Goal: Task Accomplishment & Management: Manage account settings

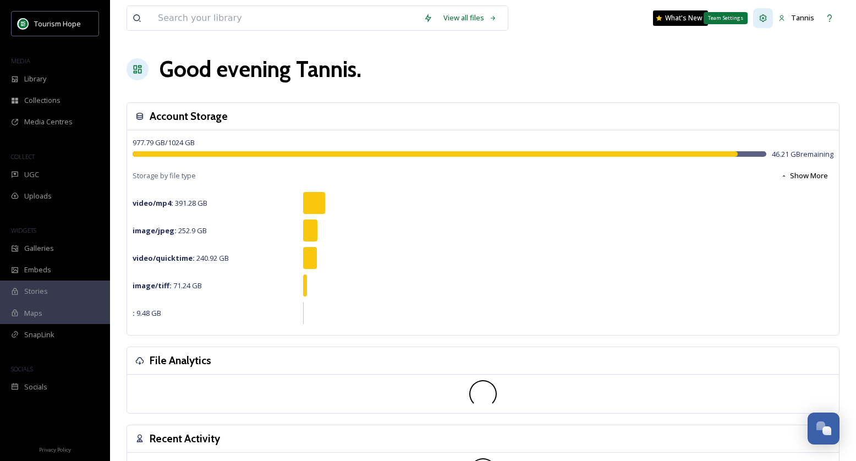
click at [764, 18] on icon at bounding box center [763, 17] width 7 height 7
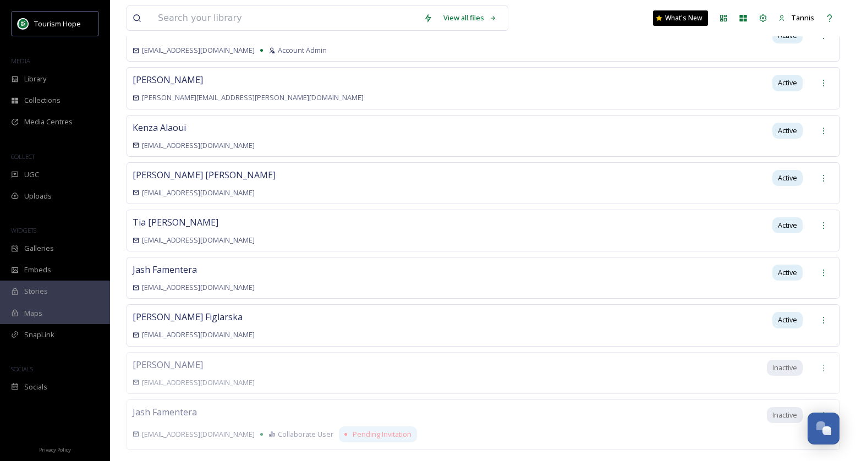
scroll to position [128, 0]
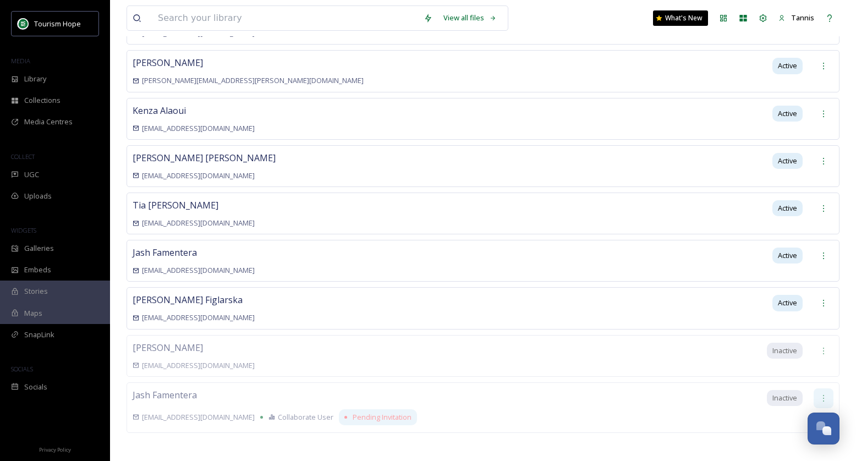
click at [824, 394] on icon at bounding box center [823, 398] width 9 height 9
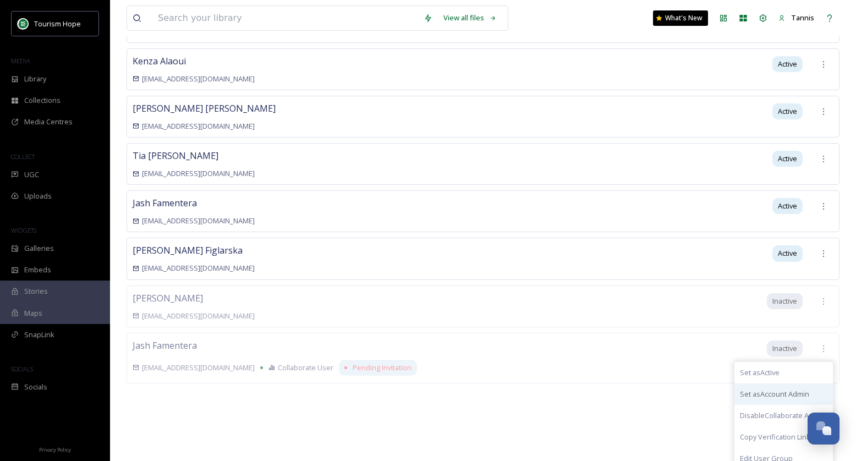
scroll to position [182, 0]
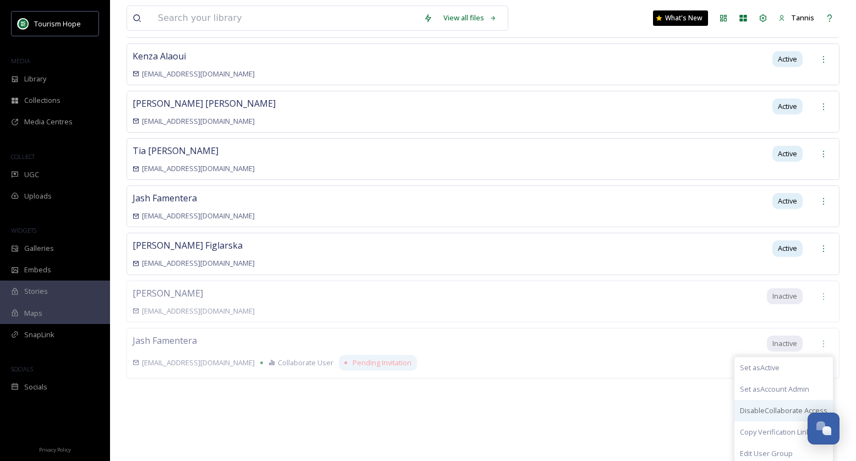
click at [763, 406] on span "Disable Collaborate Access" at bounding box center [784, 411] width 88 height 10
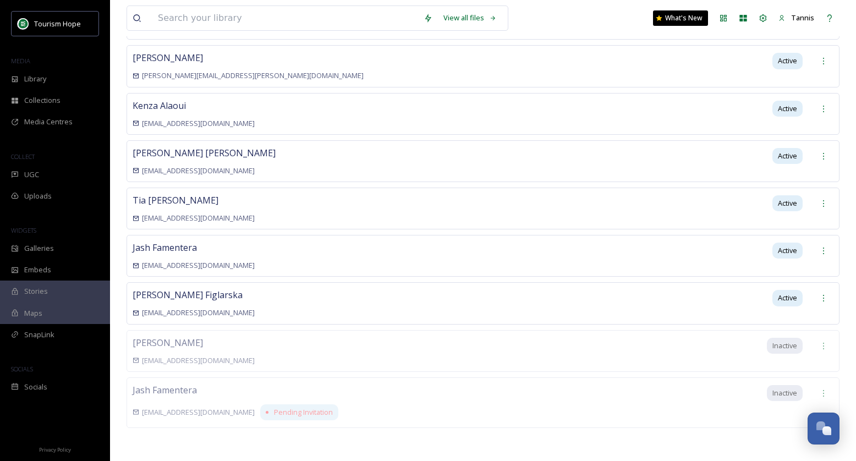
scroll to position [128, 0]
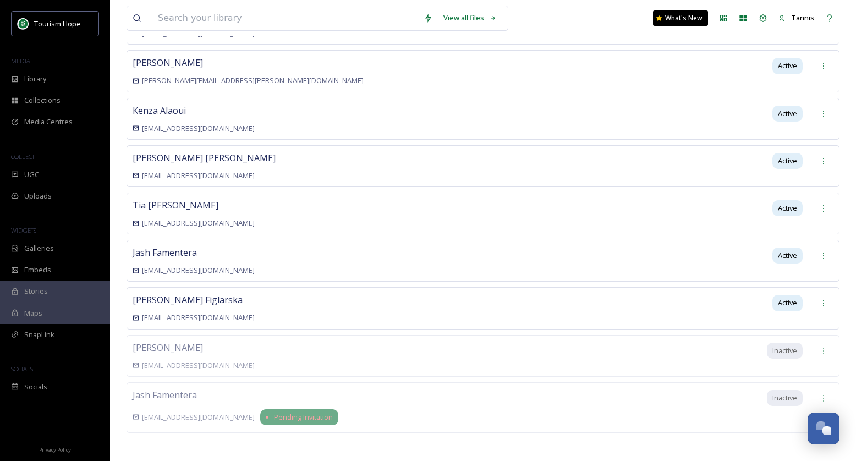
click at [280, 412] on span "Pending Invitation" at bounding box center [303, 417] width 59 height 10
click at [824, 395] on icon at bounding box center [823, 398] width 1 height 7
click at [608, 397] on div "Tannis boardchair@hopebc.ca Account Admin Active Pattie pattie.desjardins@hopes…" at bounding box center [483, 234] width 713 height 463
click at [824, 394] on icon at bounding box center [823, 398] width 9 height 9
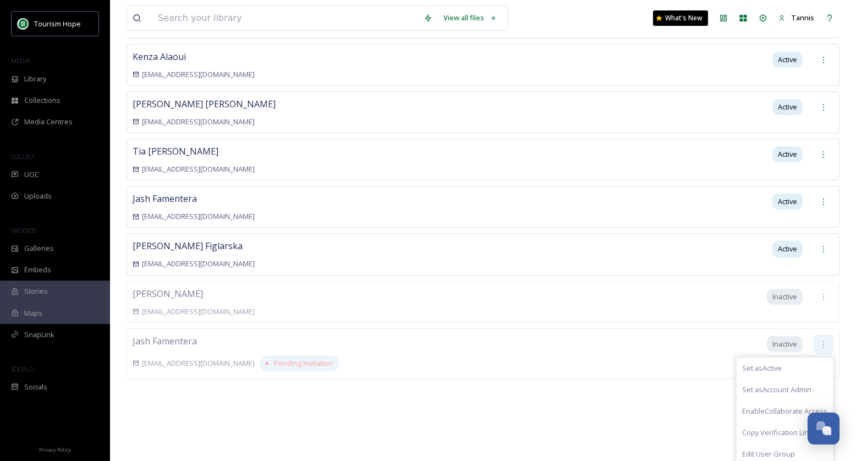
scroll to position [182, 0]
click at [773, 449] on span "Edit User Group" at bounding box center [768, 454] width 53 height 10
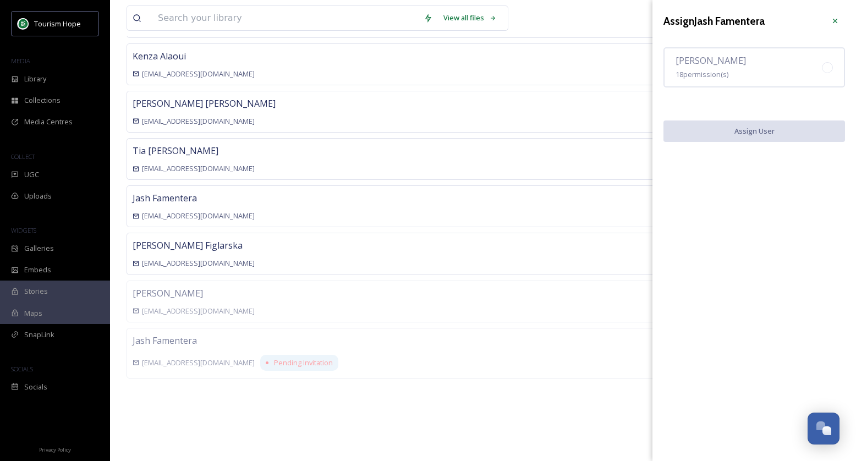
scroll to position [128, 0]
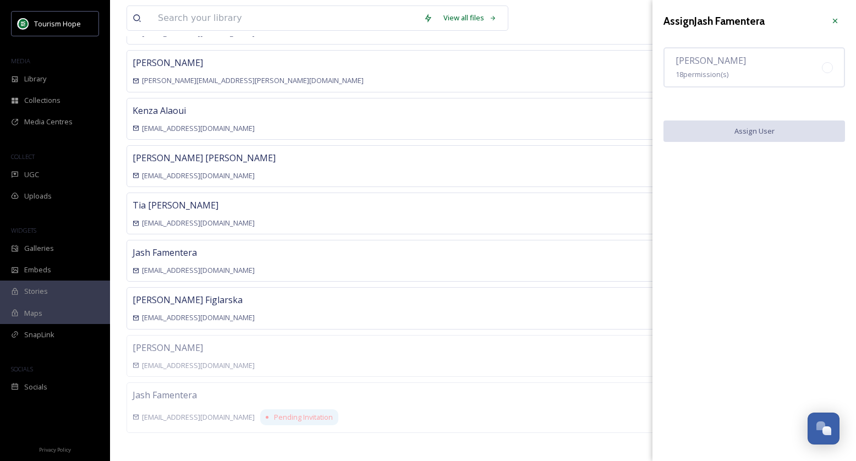
click at [573, 401] on div "Tannis boardchair@hopebc.ca Account Admin Active Pattie pattie.desjardins@hopes…" at bounding box center [483, 234] width 713 height 463
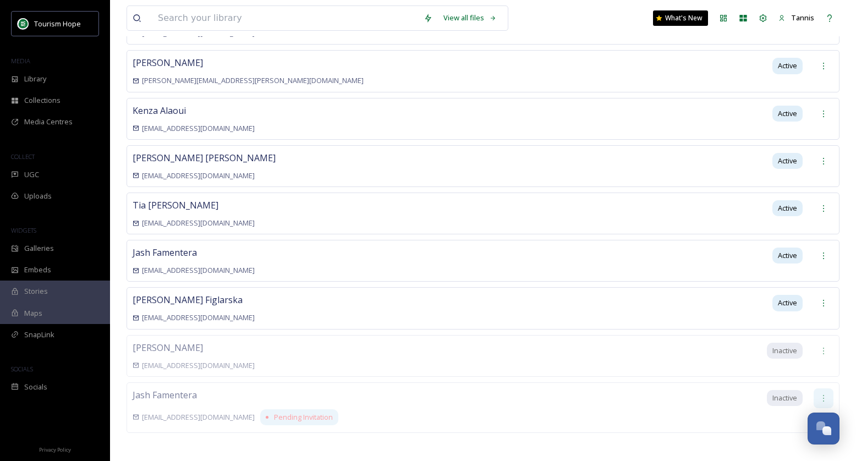
click at [824, 394] on icon at bounding box center [823, 398] width 9 height 9
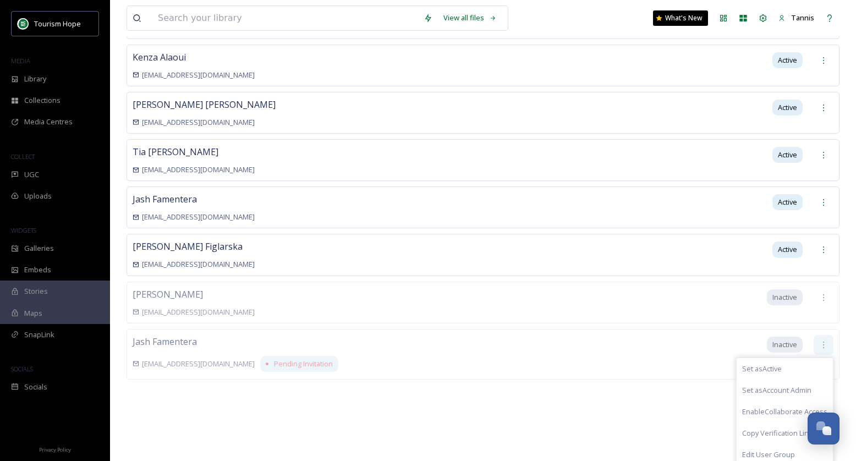
scroll to position [182, 0]
click at [757, 364] on span "Set as Active" at bounding box center [762, 368] width 40 height 10
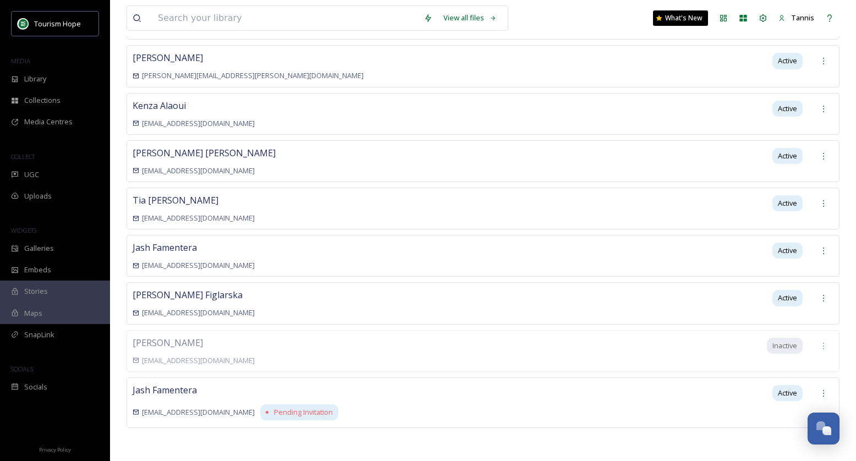
scroll to position [128, 0]
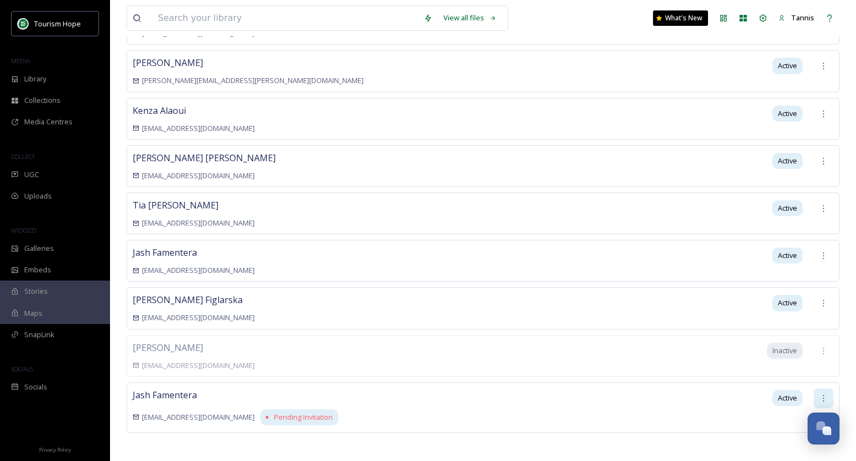
click at [824, 394] on icon at bounding box center [823, 398] width 9 height 9
click at [297, 356] on div "Tannis boardchair@hopebc.ca Account Admin Active Pattie pattie.desjardins@hopes…" at bounding box center [483, 218] width 713 height 430
click at [260, 411] on div "Pending Invitation" at bounding box center [299, 417] width 78 height 16
click at [824, 395] on icon at bounding box center [823, 398] width 9 height 9
click at [686, 398] on div "Tannis boardchair@hopebc.ca Account Admin Active Pattie pattie.desjardins@hopes…" at bounding box center [483, 234] width 713 height 463
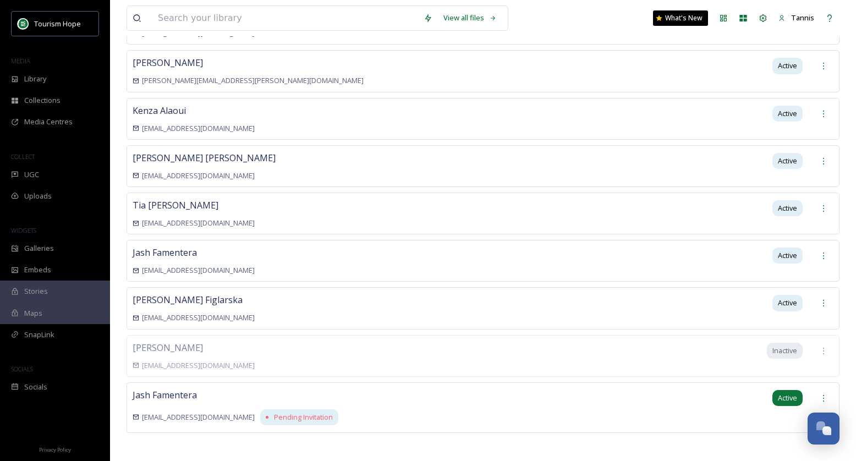
click at [783, 393] on span "Active" at bounding box center [787, 398] width 19 height 10
click at [823, 394] on icon at bounding box center [823, 398] width 9 height 9
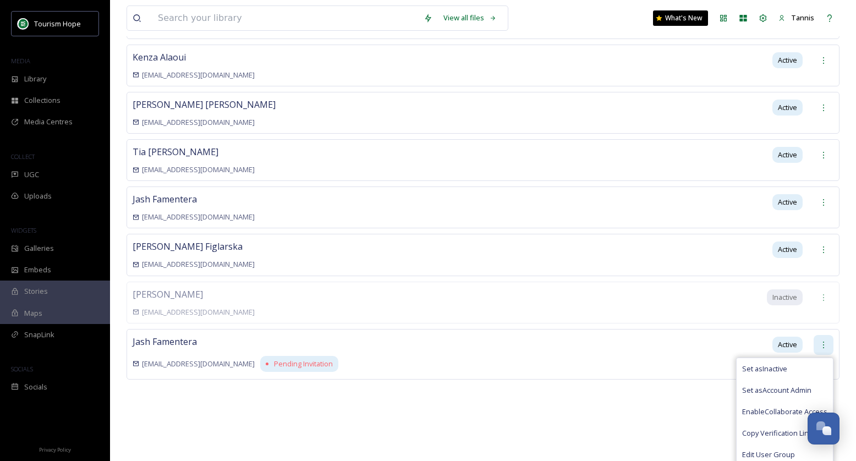
scroll to position [182, 0]
click at [763, 452] on span "Edit User Group" at bounding box center [768, 454] width 53 height 10
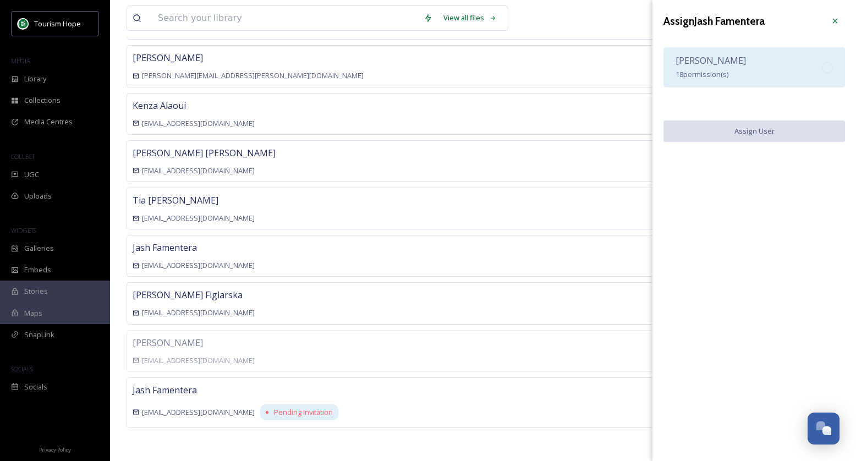
scroll to position [128, 0]
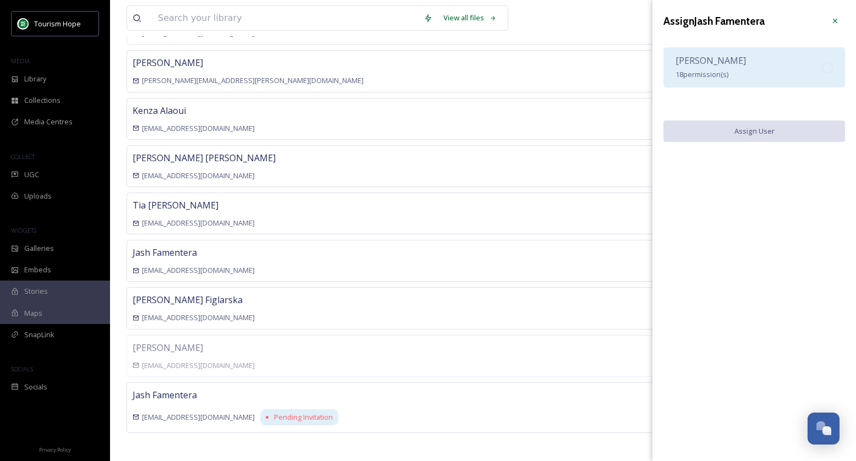
click at [786, 68] on div "Amanda Figlarska 18 permission(s)" at bounding box center [755, 67] width 182 height 40
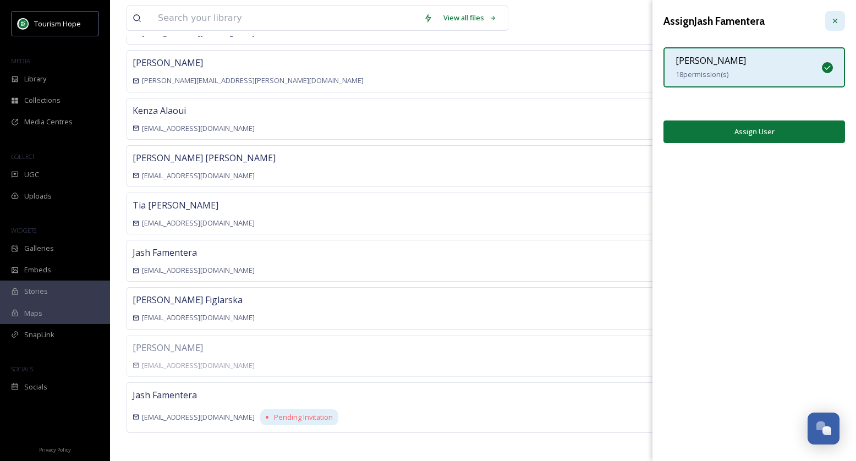
click at [835, 19] on icon at bounding box center [835, 21] width 9 height 9
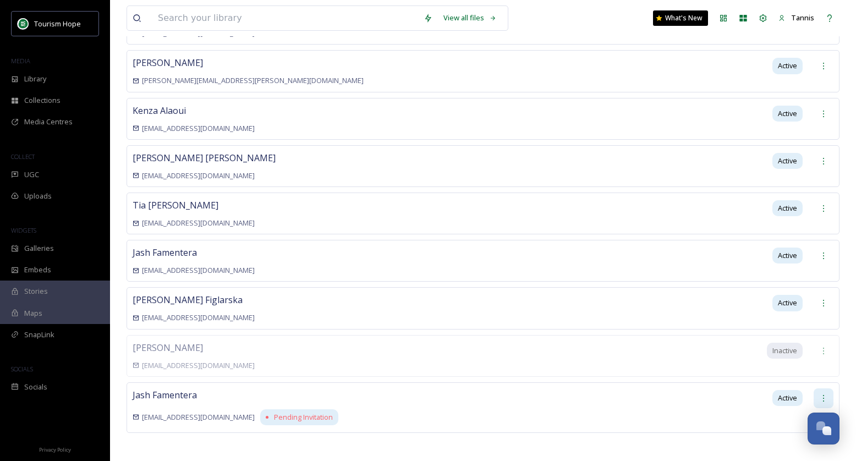
click at [822, 394] on icon at bounding box center [823, 398] width 9 height 9
click at [800, 14] on span "Tannis" at bounding box center [802, 18] width 23 height 10
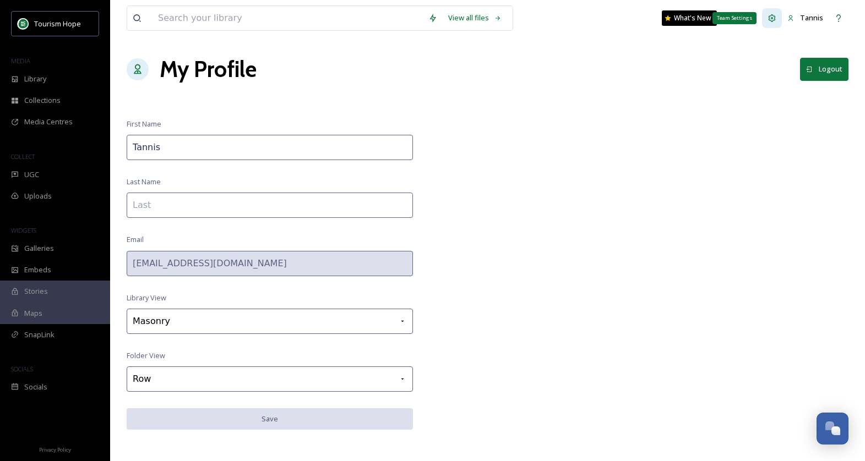
click at [774, 18] on icon at bounding box center [771, 18] width 9 height 9
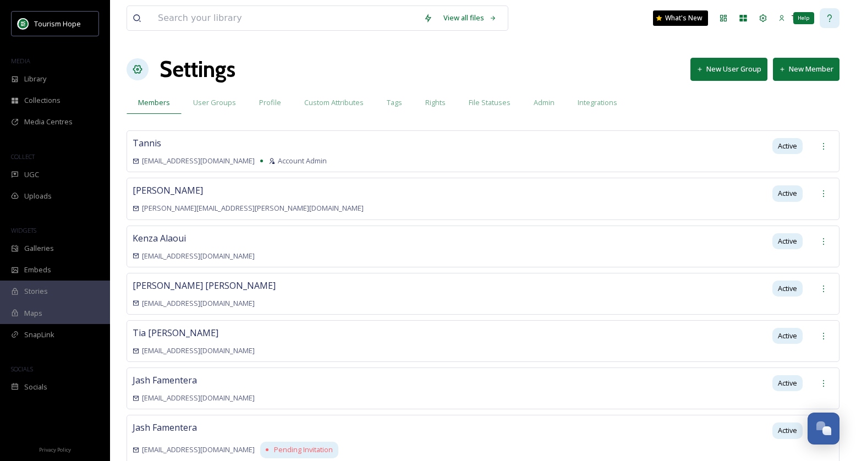
click at [829, 17] on icon at bounding box center [830, 18] width 9 height 9
click at [215, 103] on span "User Groups" at bounding box center [214, 102] width 43 height 10
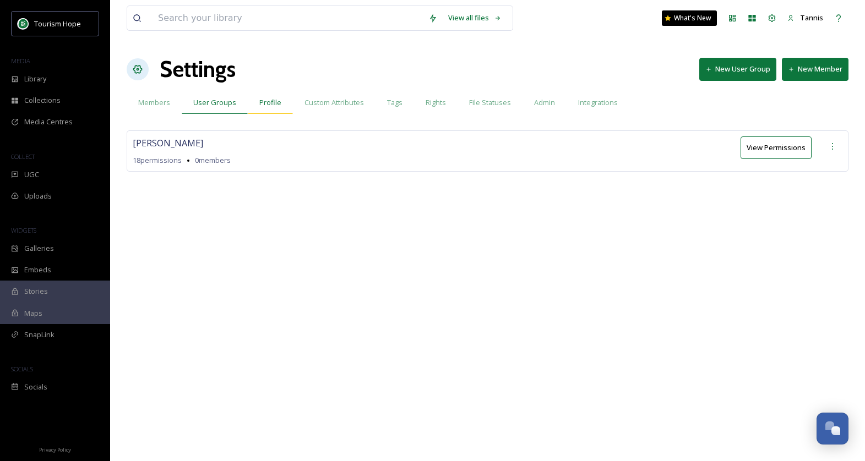
click at [267, 101] on span "Profile" at bounding box center [270, 102] width 22 height 10
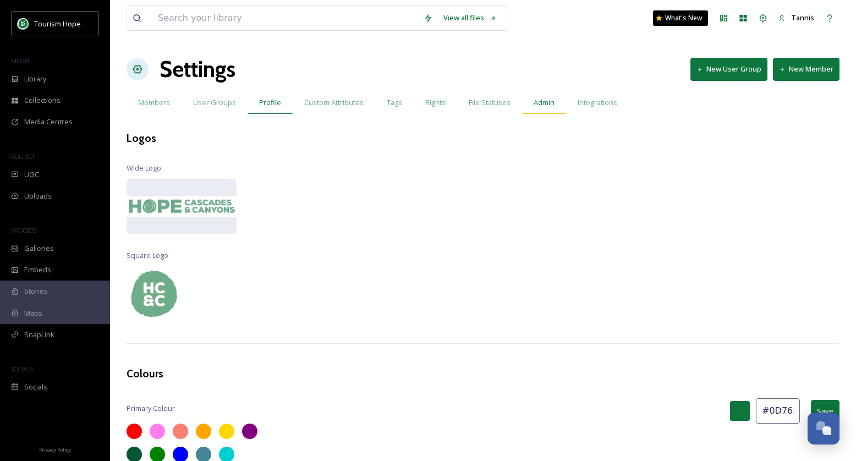
click at [534, 101] on span "Admin" at bounding box center [544, 102] width 21 height 10
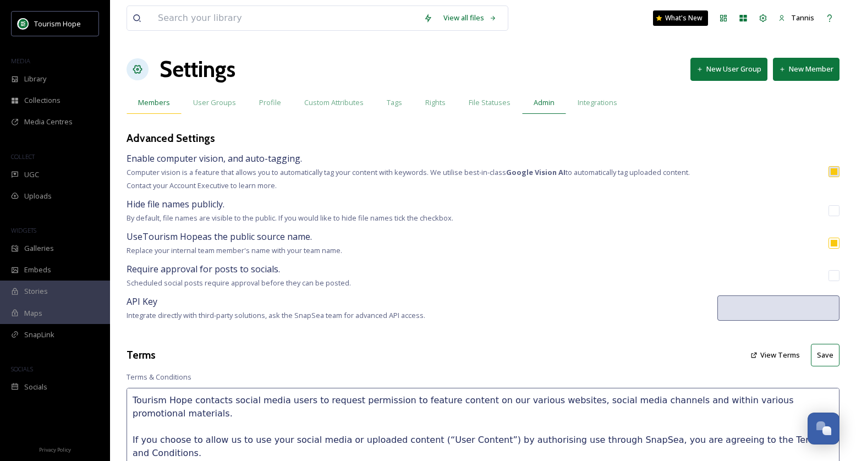
click at [154, 101] on span "Members" at bounding box center [154, 102] width 32 height 10
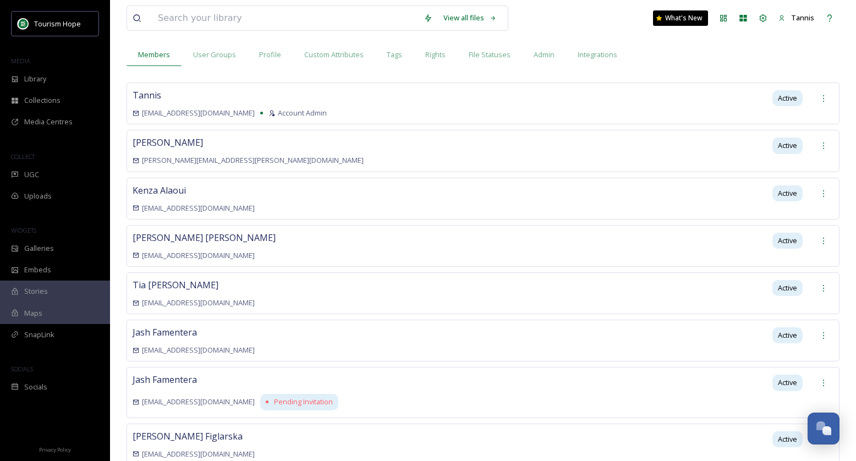
scroll to position [128, 0]
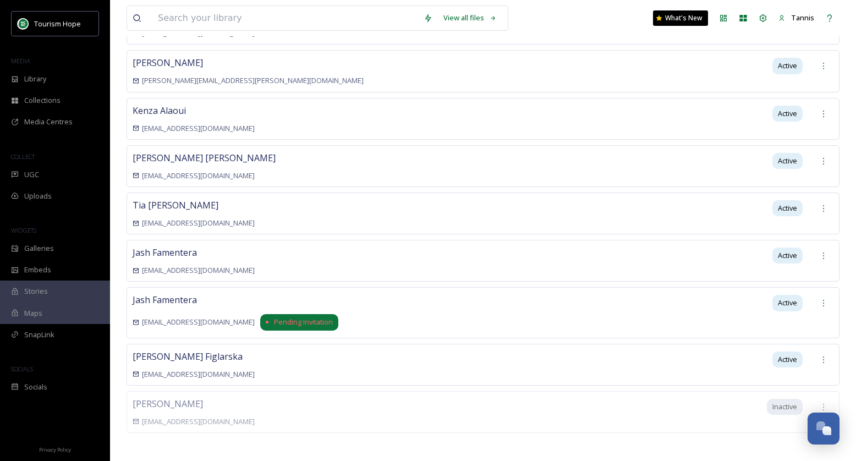
click at [274, 317] on span "Pending Invitation" at bounding box center [303, 322] width 59 height 10
click at [820, 356] on icon at bounding box center [823, 360] width 9 height 9
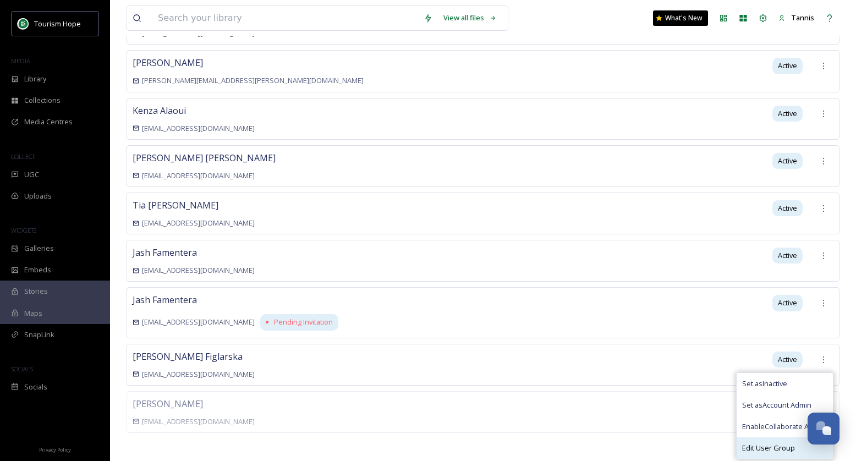
click at [761, 443] on span "Edit User Group" at bounding box center [768, 448] width 53 height 10
click at [509, 301] on div "Jash Famentera kimfamentera7@gmail.com Pending Invitation Active" at bounding box center [483, 312] width 713 height 51
click at [507, 299] on div "Jash Famentera kimfamentera7@gmail.com Pending Invitation Active" at bounding box center [483, 312] width 713 height 51
click at [569, 319] on div "Jash Famentera kimfamentera7@gmail.com Pending Invitation Active" at bounding box center [483, 312] width 713 height 51
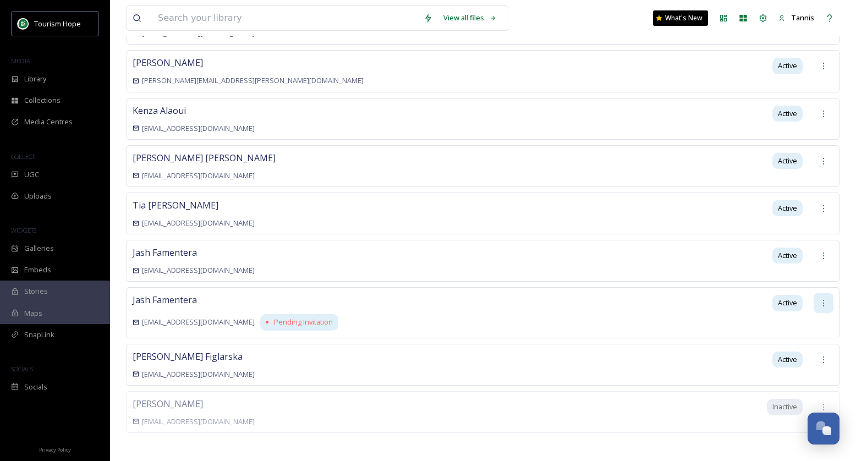
click at [824, 299] on icon at bounding box center [823, 303] width 9 height 9
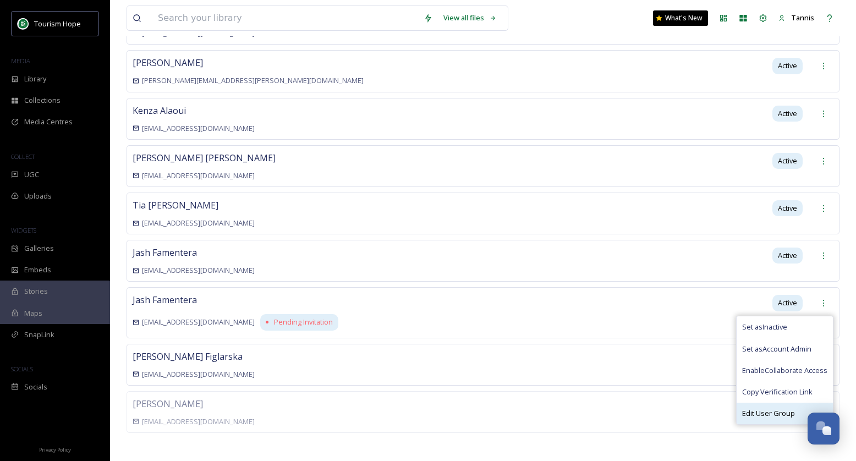
click at [768, 408] on span "Edit User Group" at bounding box center [768, 413] width 53 height 10
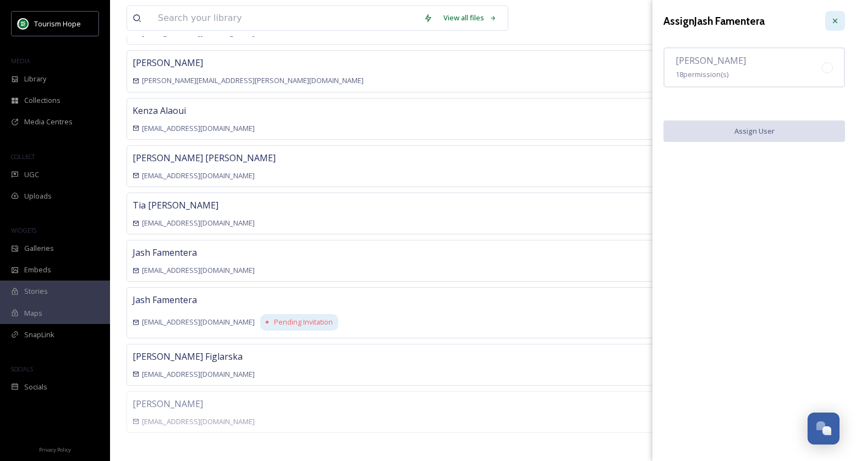
click at [833, 19] on icon at bounding box center [835, 21] width 4 height 4
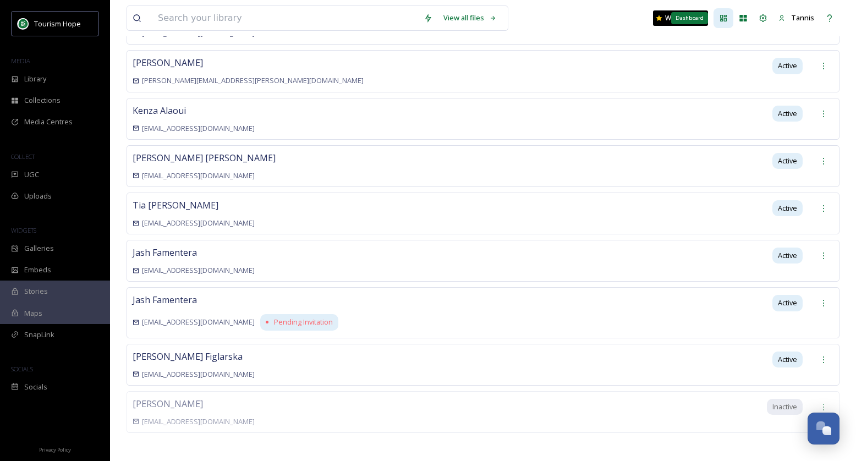
click at [726, 19] on icon at bounding box center [723, 18] width 9 height 9
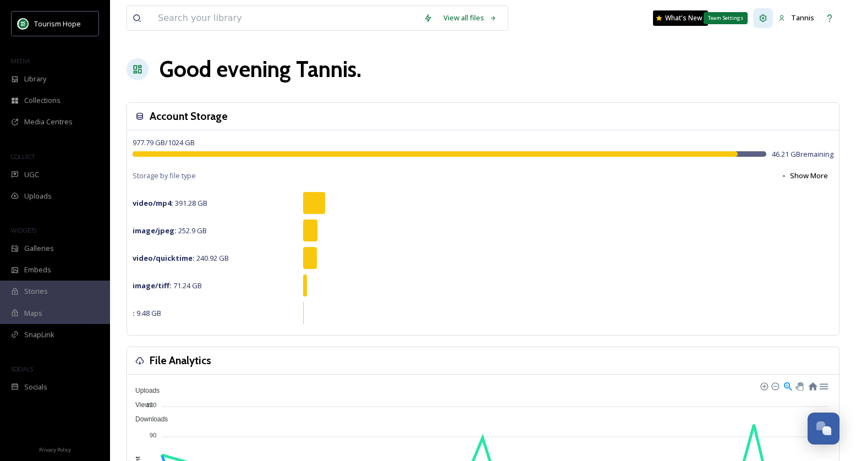
click at [766, 17] on icon at bounding box center [763, 18] width 9 height 9
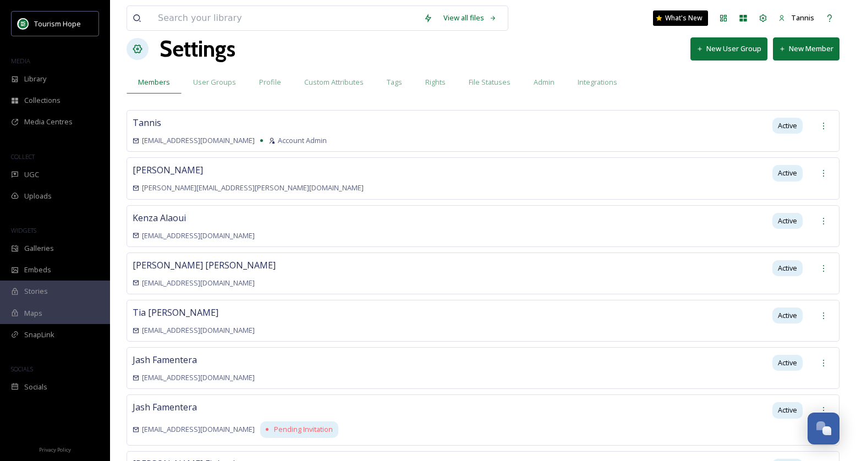
scroll to position [85, 0]
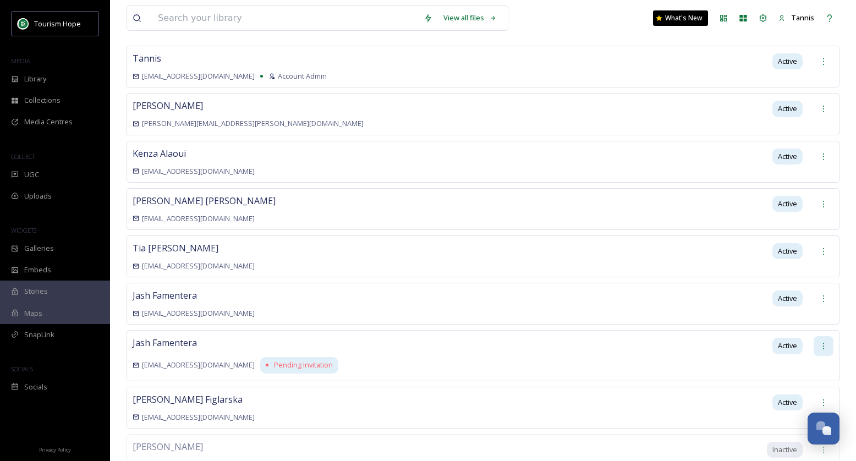
click at [824, 342] on icon at bounding box center [823, 346] width 9 height 9
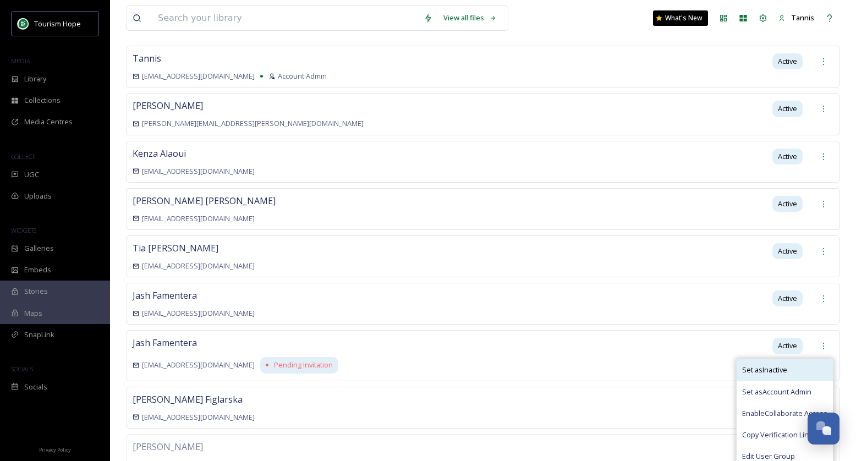
click at [765, 365] on span "Set as Inactive" at bounding box center [764, 370] width 45 height 10
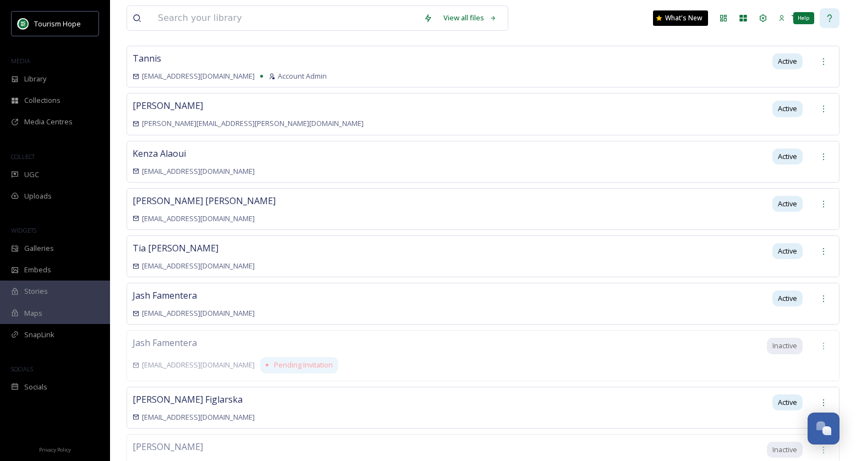
click at [828, 17] on icon at bounding box center [830, 17] width 4 height 7
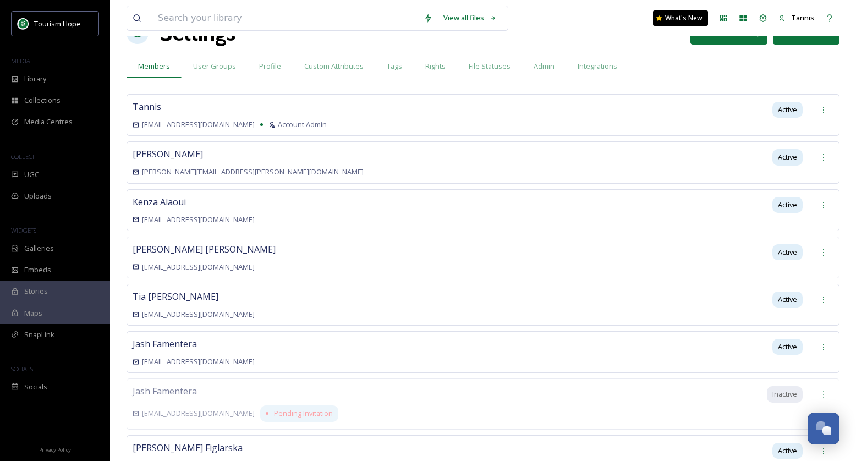
scroll to position [0, 0]
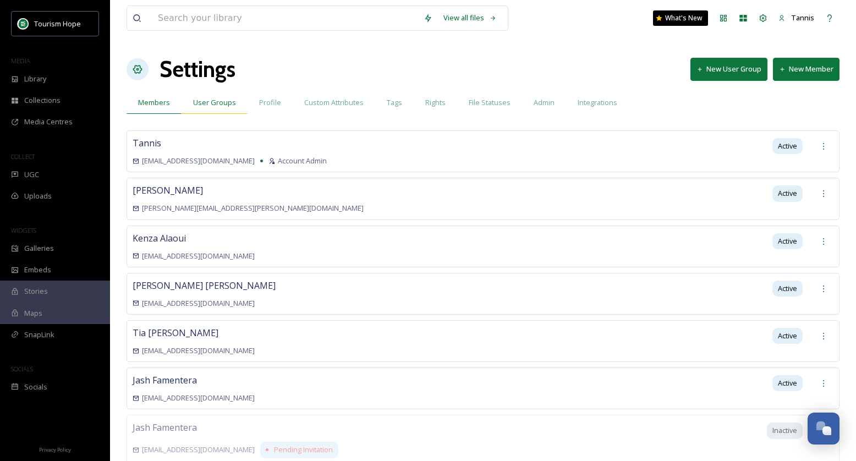
click at [203, 98] on span "User Groups" at bounding box center [214, 102] width 43 height 10
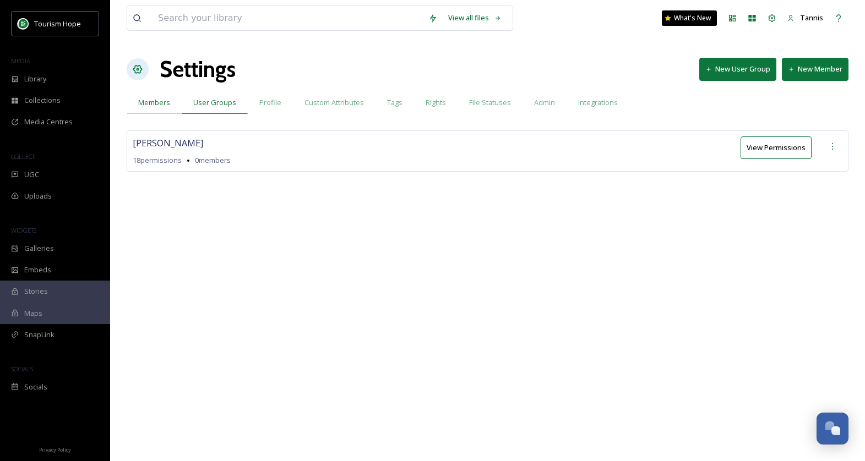
click at [152, 102] on span "Members" at bounding box center [154, 102] width 32 height 10
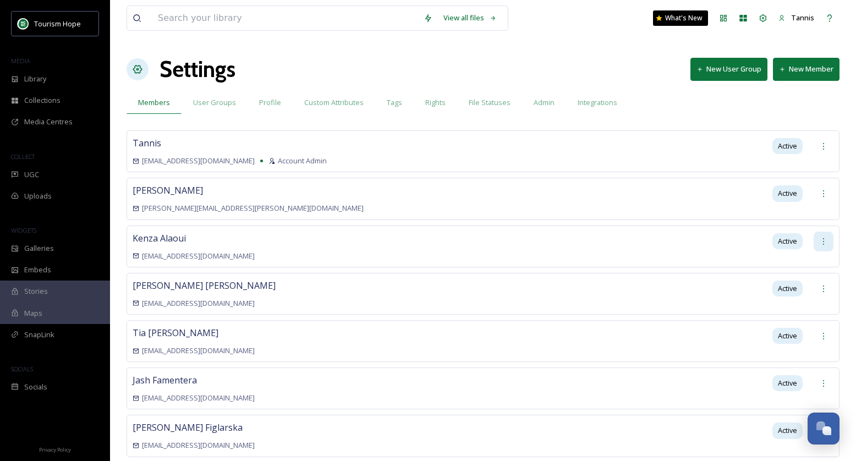
click at [822, 238] on icon at bounding box center [823, 241] width 9 height 9
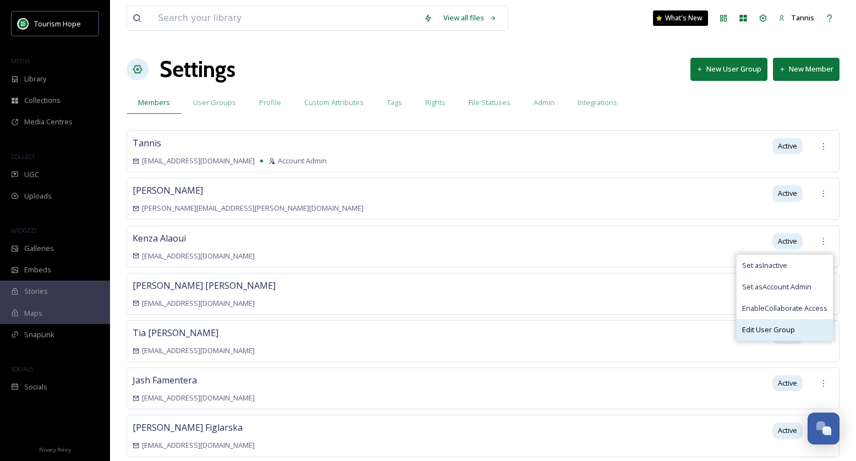
click at [771, 325] on span "Edit User Group" at bounding box center [768, 330] width 53 height 10
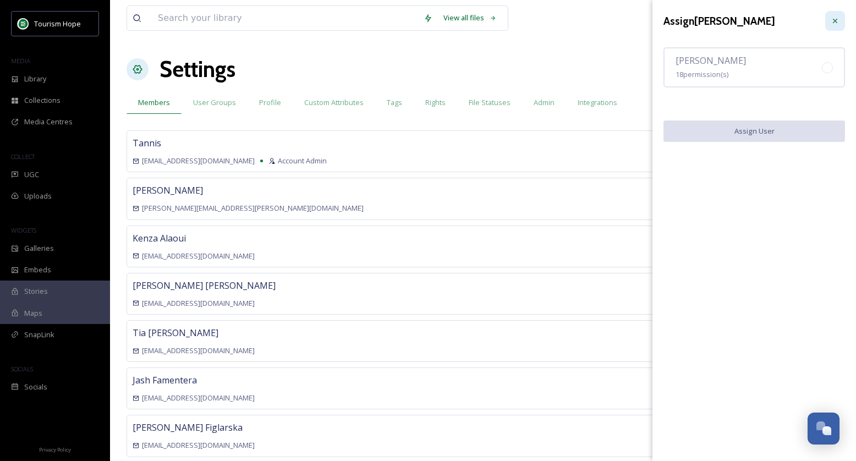
click at [833, 20] on icon at bounding box center [835, 21] width 9 height 9
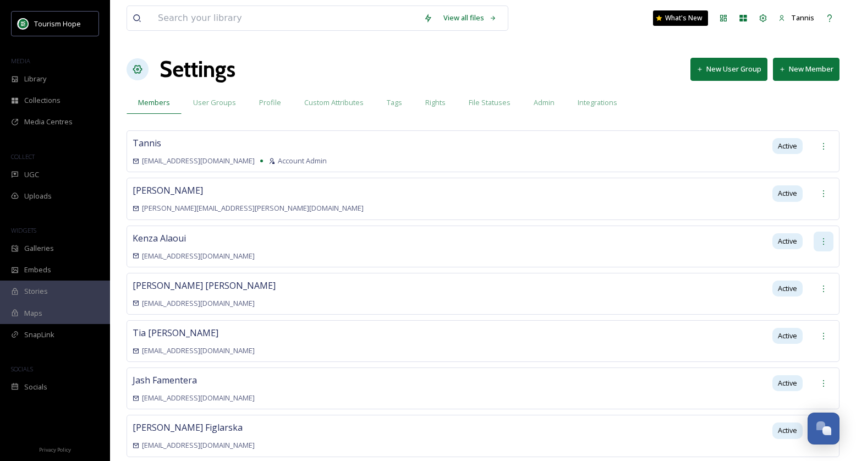
click at [828, 238] on div at bounding box center [824, 242] width 20 height 20
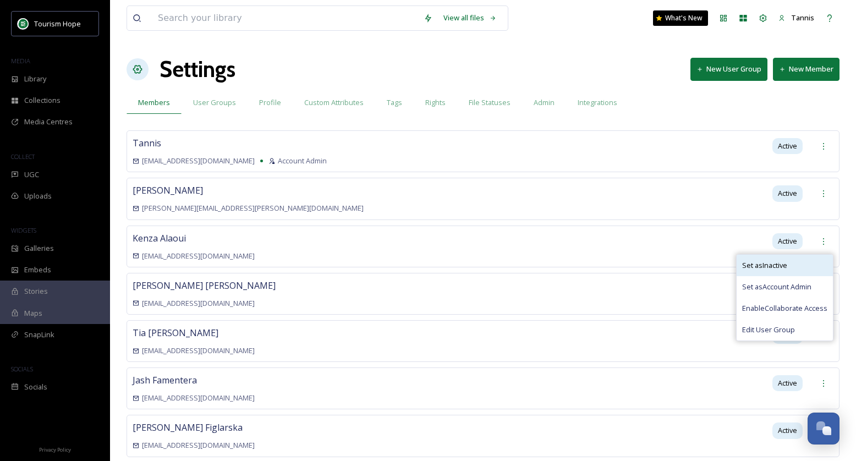
click at [772, 261] on span "Set as Inactive" at bounding box center [764, 265] width 45 height 10
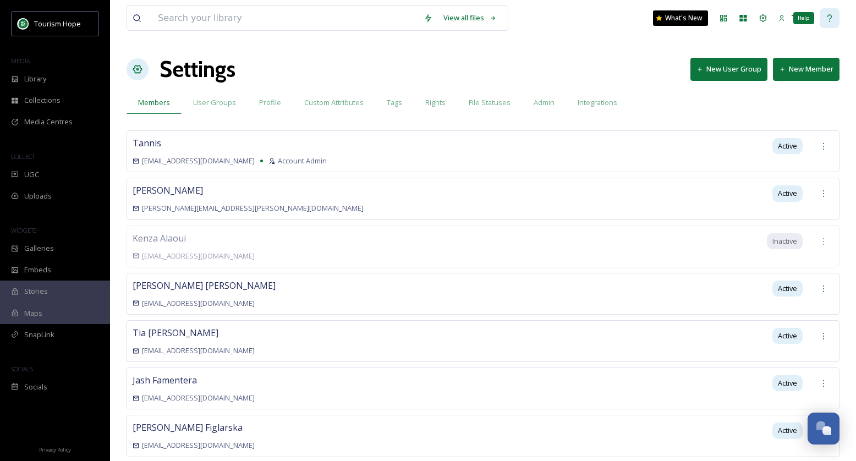
click at [830, 19] on icon at bounding box center [830, 18] width 9 height 9
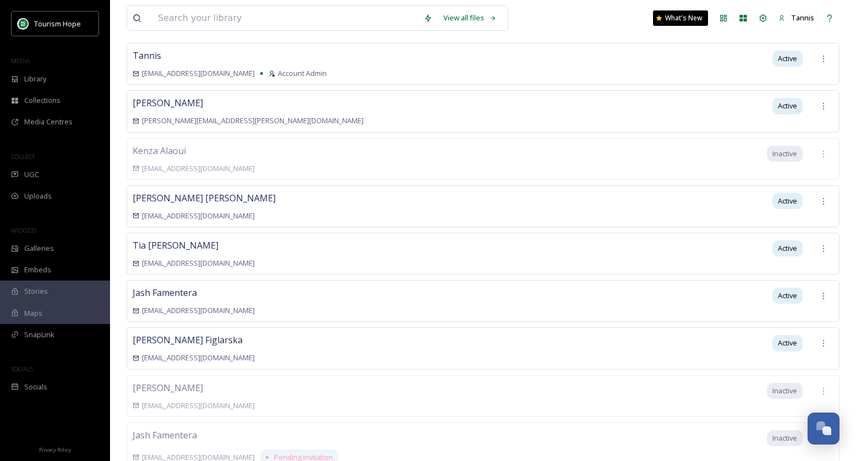
scroll to position [128, 0]
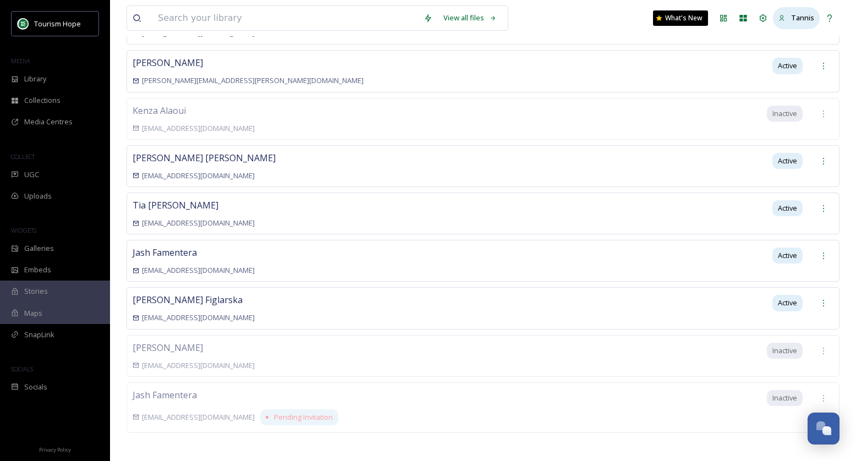
click at [812, 18] on span "Tannis" at bounding box center [802, 18] width 23 height 10
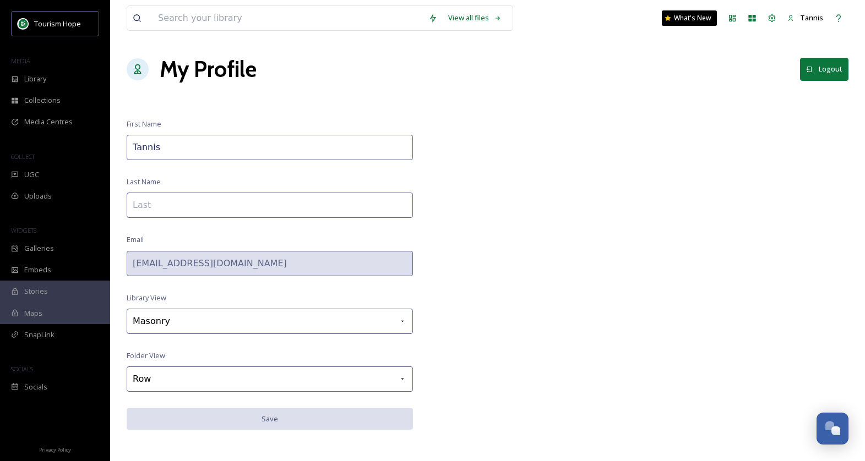
click at [826, 68] on button "Logout" at bounding box center [824, 69] width 48 height 23
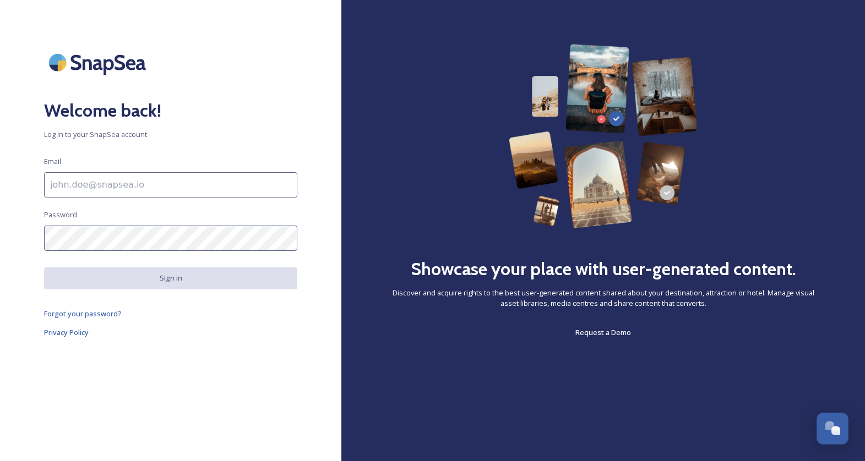
click at [92, 183] on input at bounding box center [170, 184] width 253 height 25
type input "[EMAIL_ADDRESS][DOMAIN_NAME]"
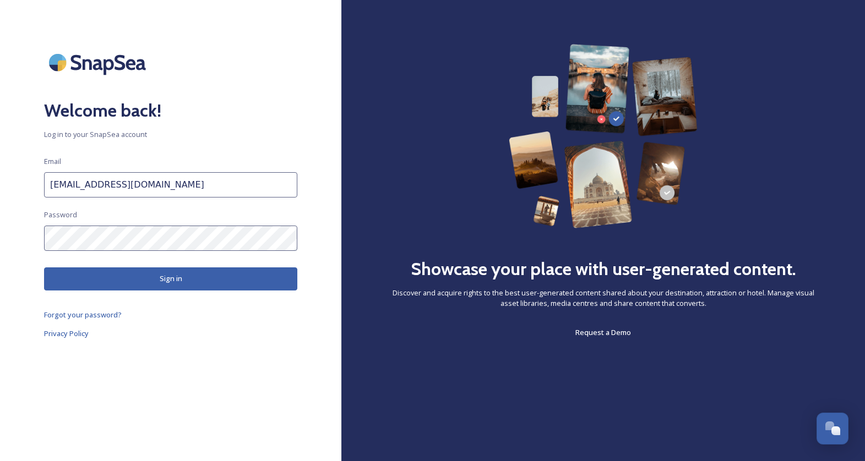
click at [180, 284] on button "Sign in" at bounding box center [170, 278] width 253 height 23
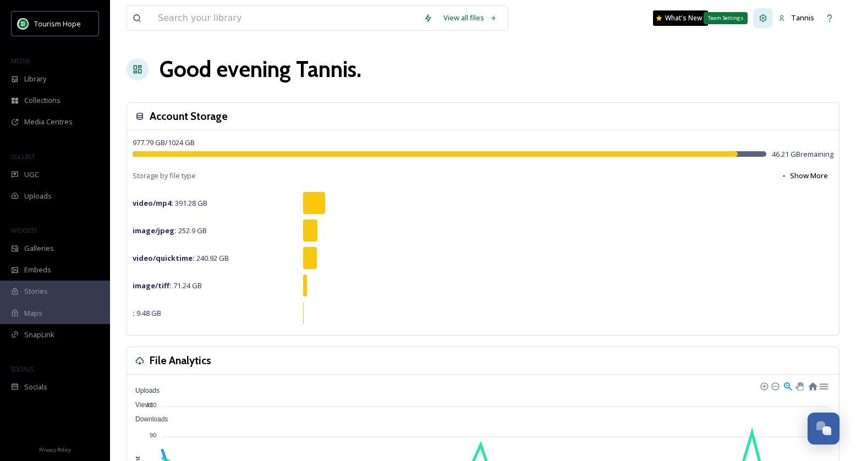
click at [768, 17] on icon at bounding box center [763, 18] width 9 height 9
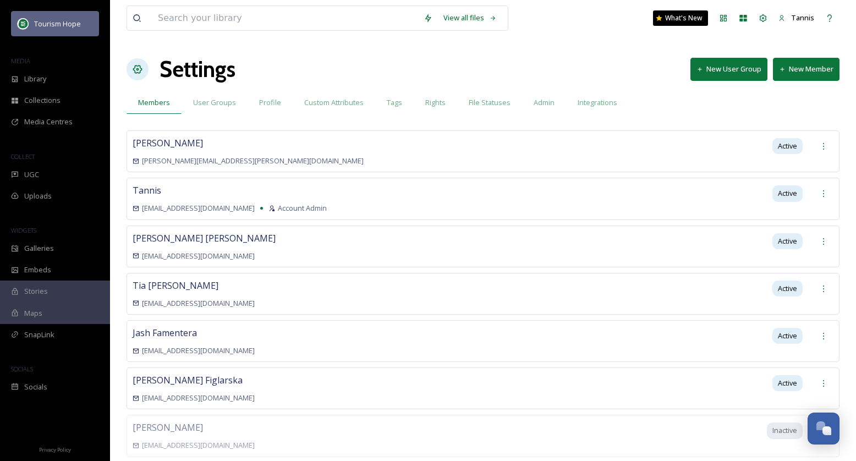
click at [66, 26] on span "Tourism Hope" at bounding box center [57, 24] width 47 height 10
click at [65, 25] on span "Tourism Hope" at bounding box center [57, 24] width 47 height 10
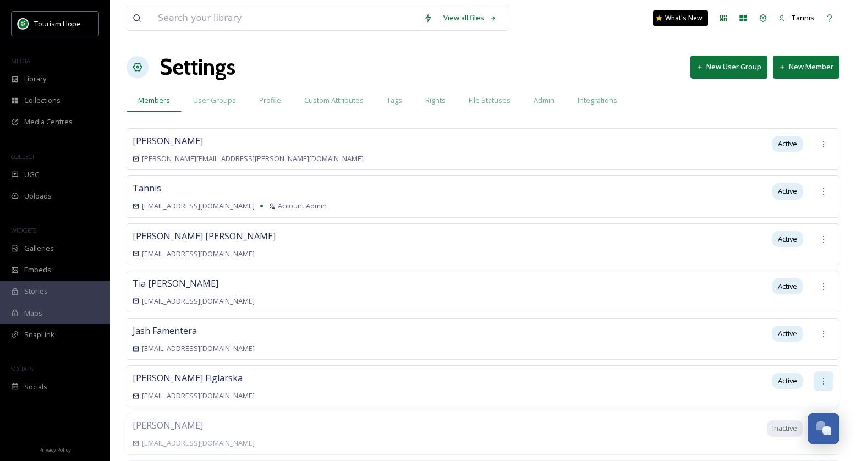
click at [823, 377] on icon at bounding box center [823, 381] width 9 height 9
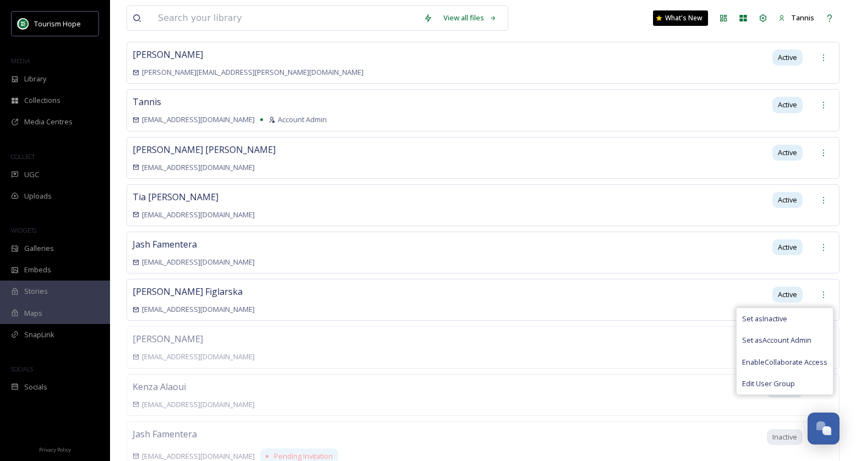
scroll to position [128, 0]
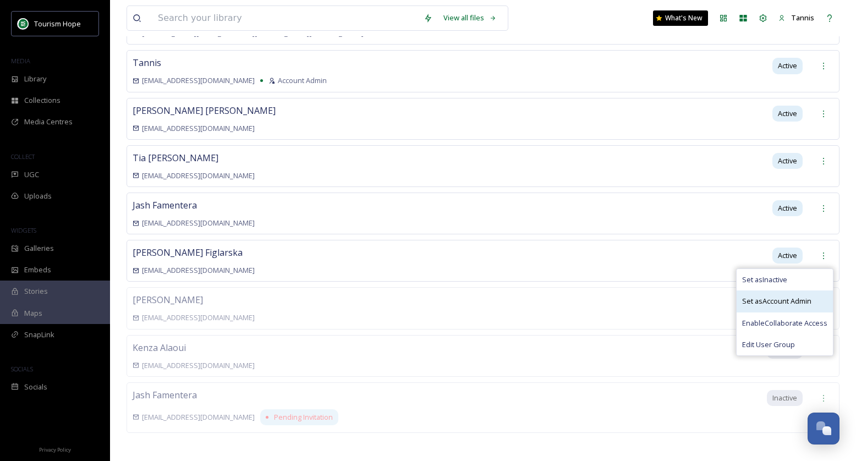
click at [767, 300] on span "Set as Account Admin" at bounding box center [776, 301] width 69 height 10
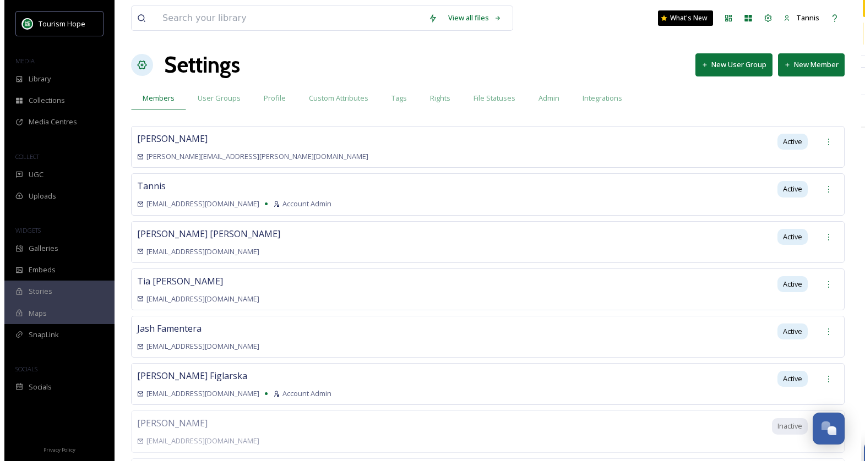
scroll to position [0, 0]
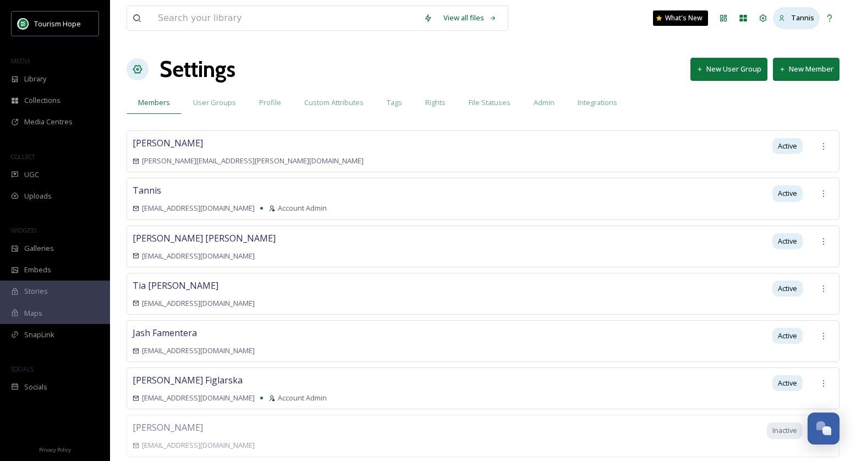
click at [805, 17] on span "Tannis" at bounding box center [802, 18] width 23 height 10
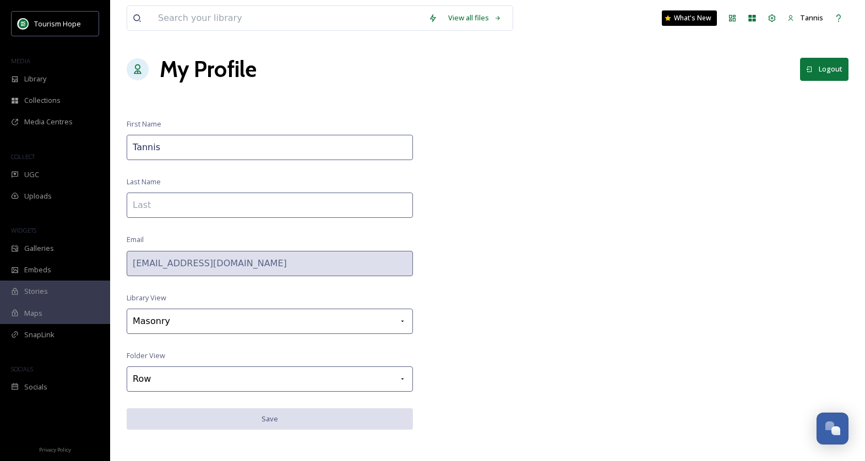
click at [821, 68] on button "Logout" at bounding box center [824, 69] width 48 height 23
